Goal: Transaction & Acquisition: Obtain resource

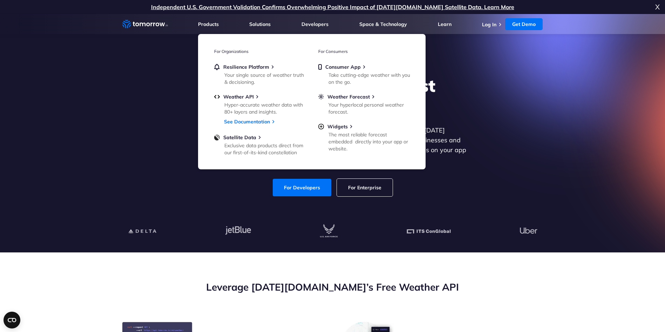
click at [118, 98] on div "Explore the World’s Best Weather API Get reliable and precise weather data thro…" at bounding box center [333, 135] width 432 height 149
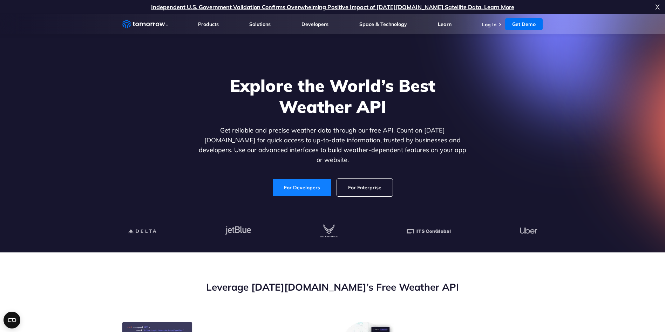
click at [287, 179] on link "For Developers" at bounding box center [302, 188] width 59 height 18
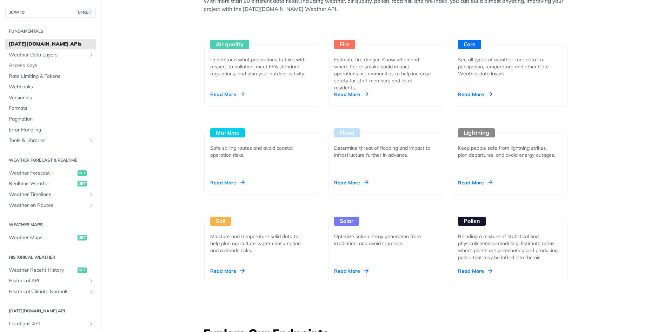
scroll to position [673, 0]
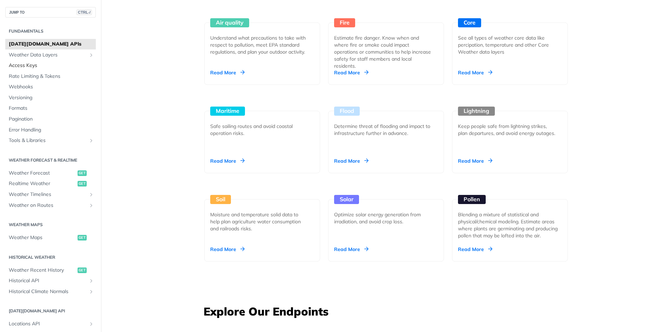
click at [70, 63] on span "Access Keys" at bounding box center [51, 65] width 85 height 7
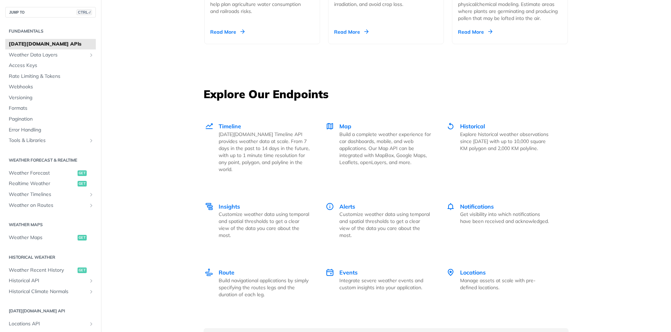
scroll to position [884, 0]
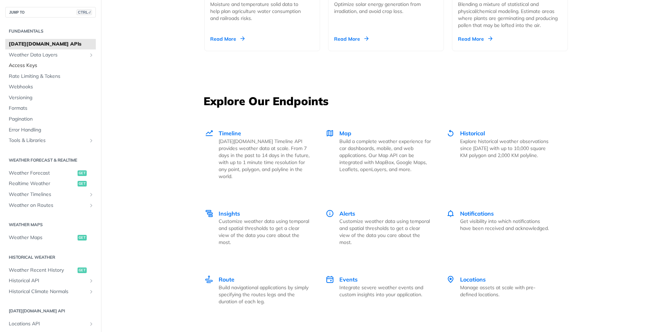
click at [41, 61] on link "Access Keys" at bounding box center [50, 65] width 90 height 11
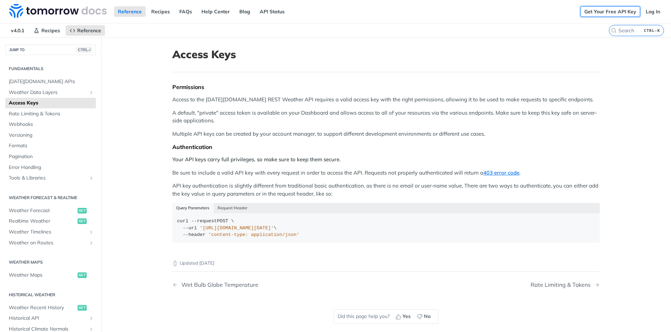
click at [612, 8] on link "Get Your Free API Key" at bounding box center [610, 11] width 60 height 11
